Goal: Transaction & Acquisition: Purchase product/service

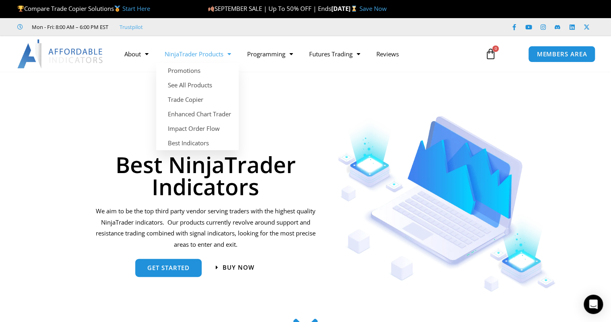
click at [214, 54] on link "NinjaTrader Products" at bounding box center [197, 54] width 83 height 19
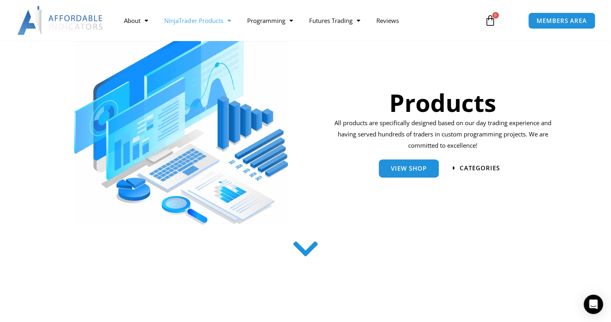
scroll to position [107, 0]
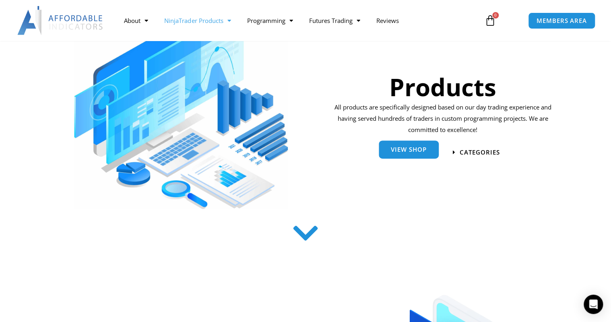
click at [406, 151] on span "View Shop" at bounding box center [409, 150] width 36 height 6
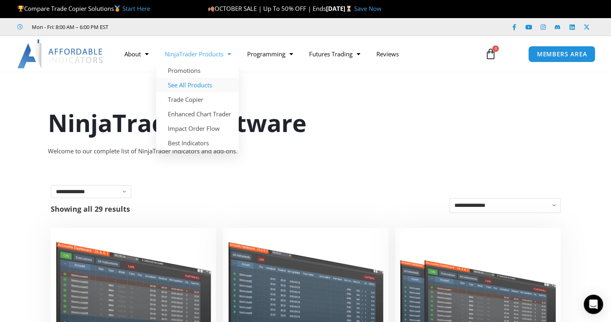
click at [189, 86] on link "See All Products" at bounding box center [197, 85] width 83 height 15
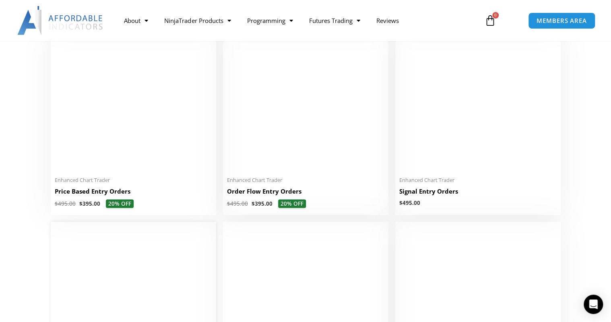
scroll to position [752, 0]
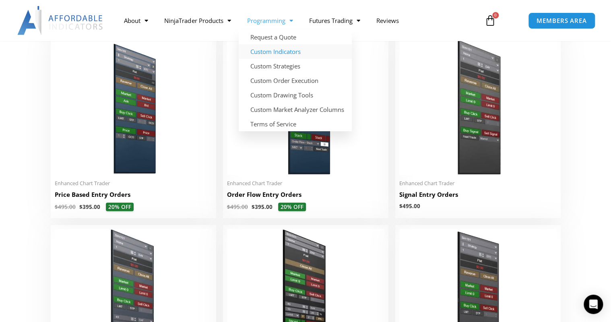
click at [269, 52] on link "Custom Indicators" at bounding box center [295, 51] width 113 height 15
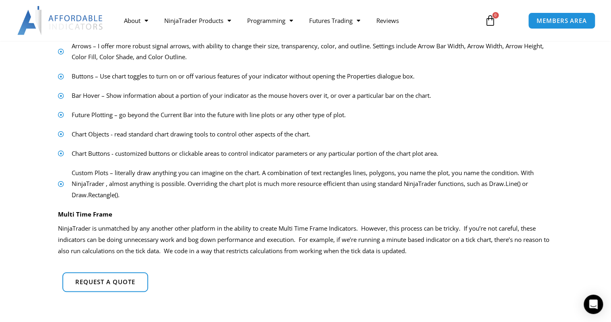
scroll to position [483, 0]
